Goal: Download file/media

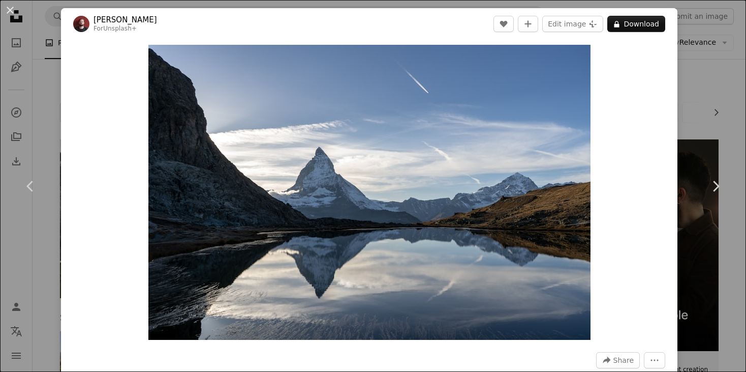
scroll to position [937, 0]
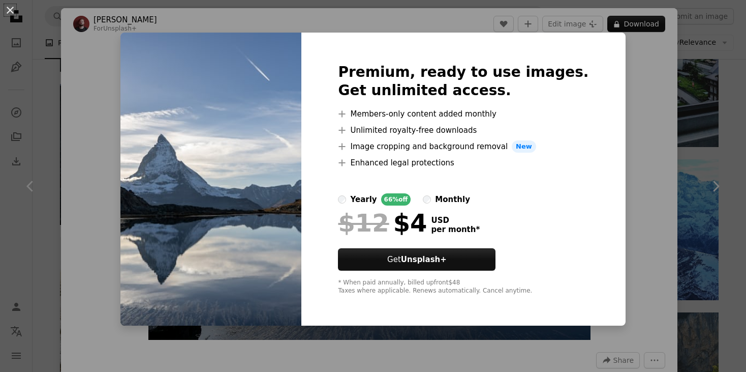
click at [615, 160] on div "An X shape Premium, ready to use images. Get unlimited access. A plus sign Memb…" at bounding box center [373, 186] width 746 height 372
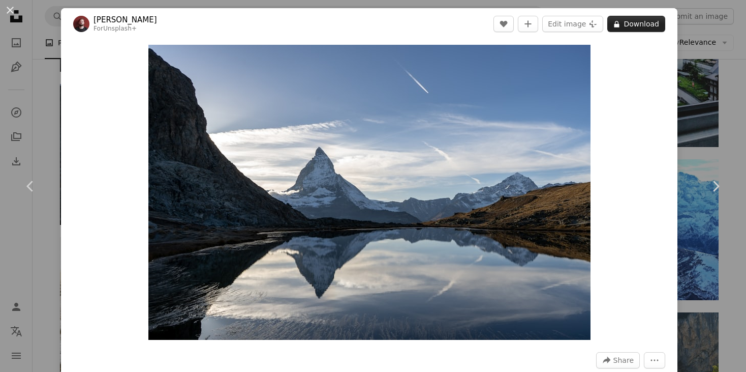
click at [641, 24] on button "A lock Download" at bounding box center [636, 24] width 58 height 16
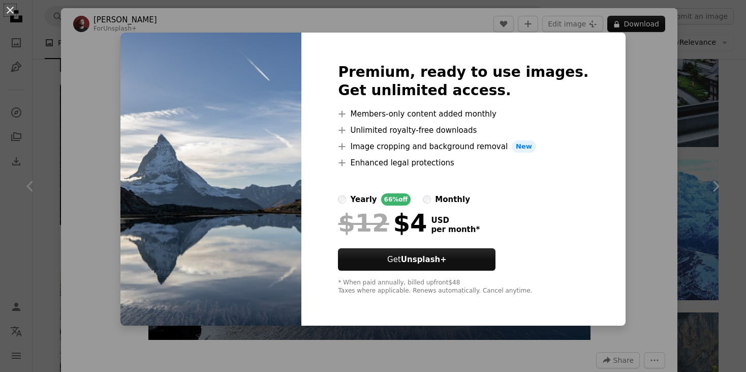
click at [632, 153] on div "An X shape Premium, ready to use images. Get unlimited access. A plus sign Memb…" at bounding box center [373, 186] width 746 height 372
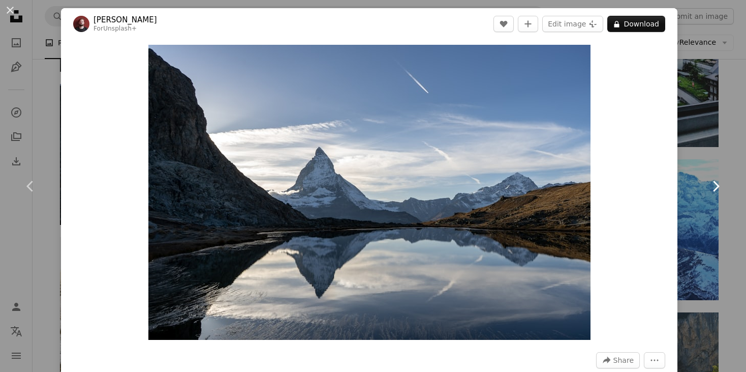
click at [688, 139] on link "Chevron right" at bounding box center [715, 186] width 61 height 98
